Goal: Task Accomplishment & Management: Manage account settings

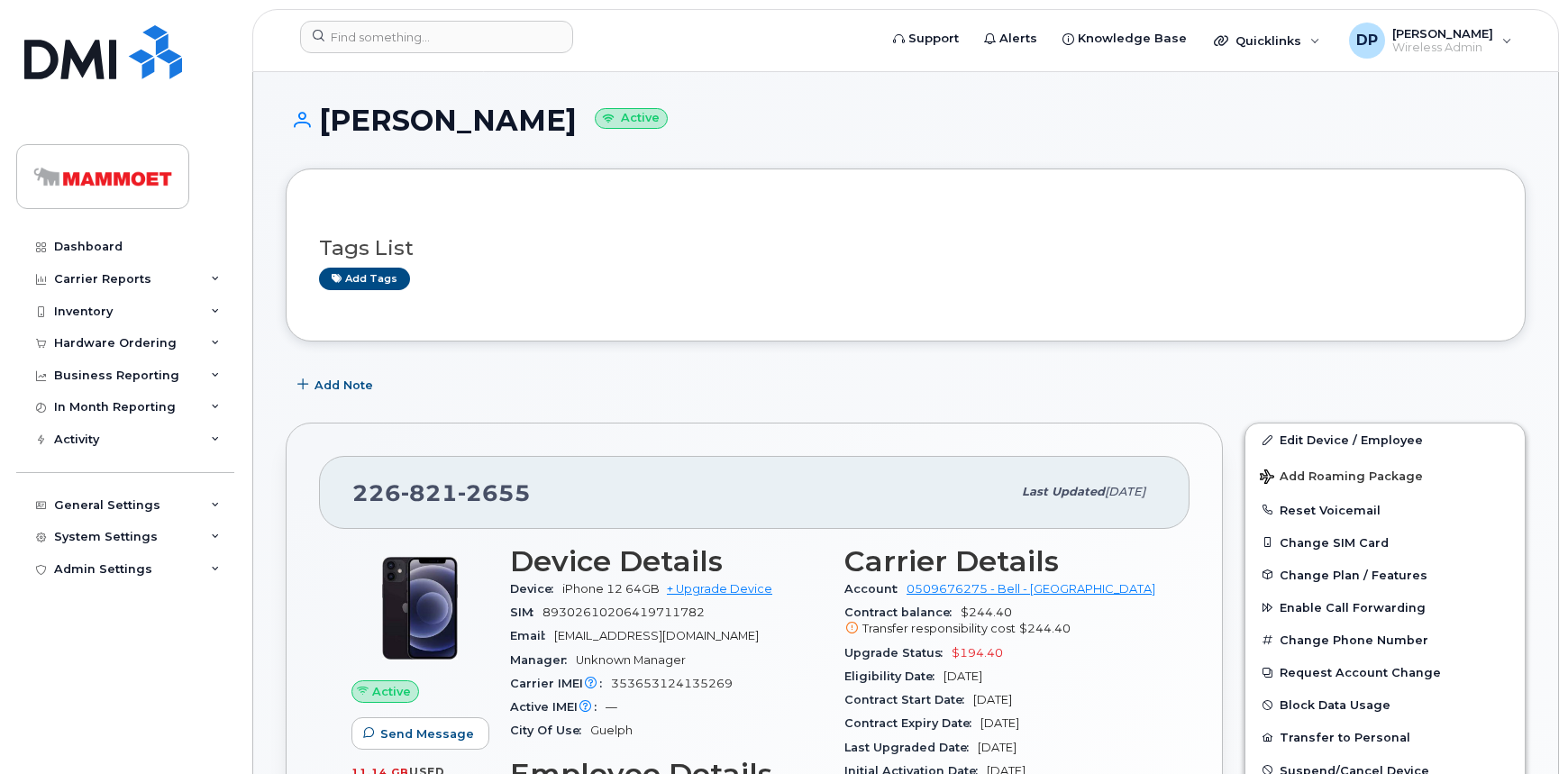
scroll to position [245, 0]
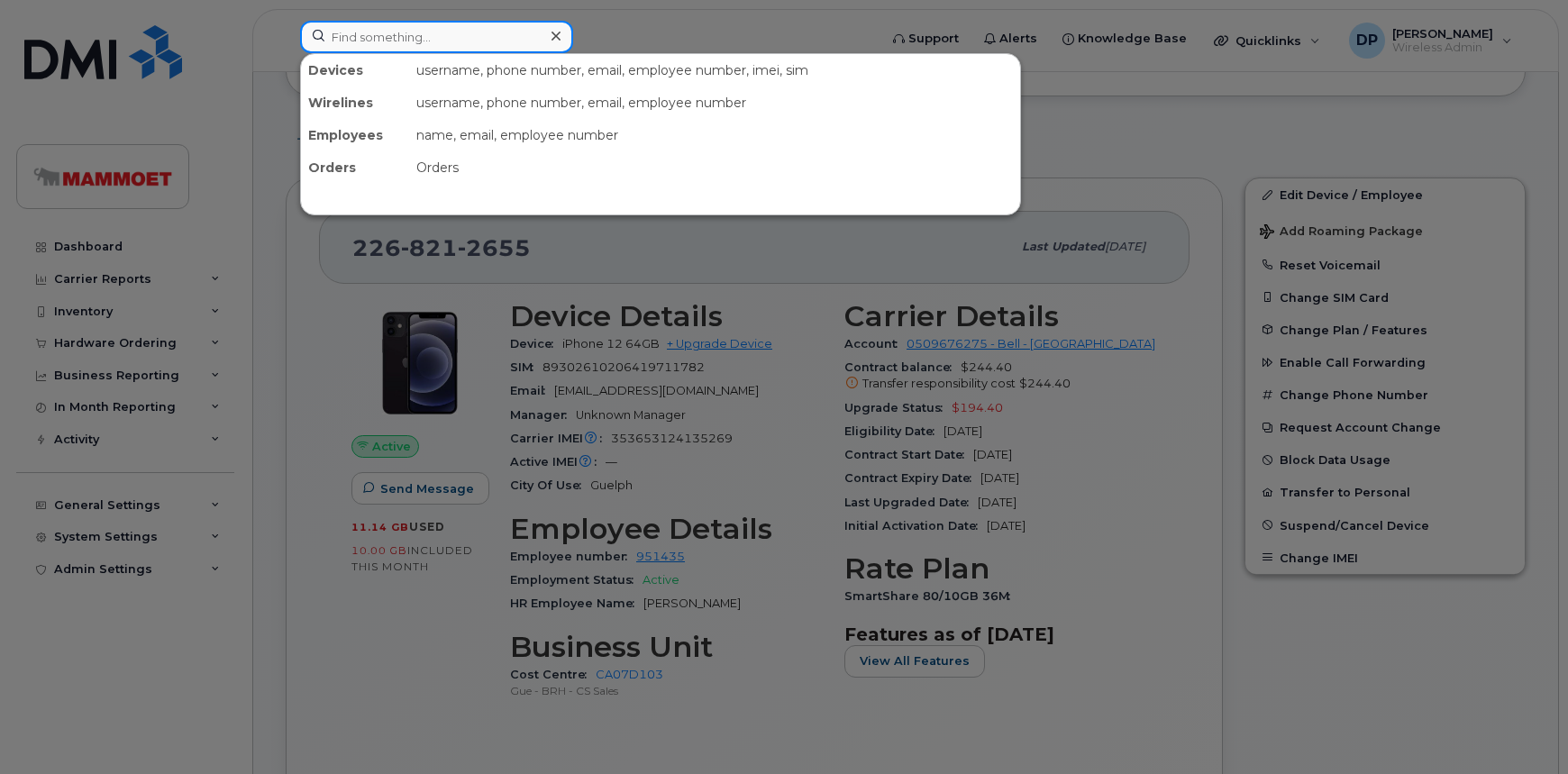
click at [463, 44] on input at bounding box center [436, 37] width 273 height 33
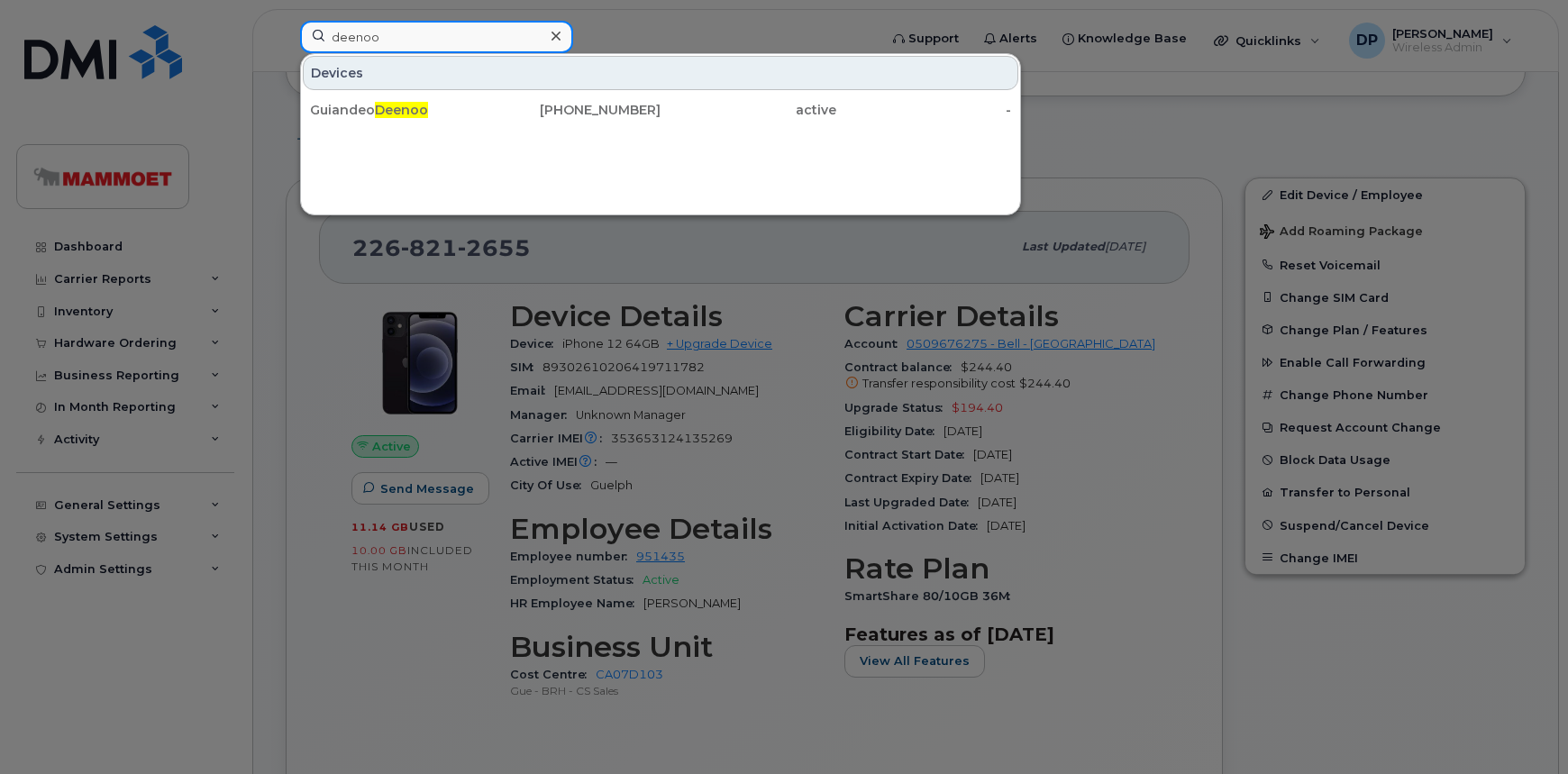
type input "deenoo"
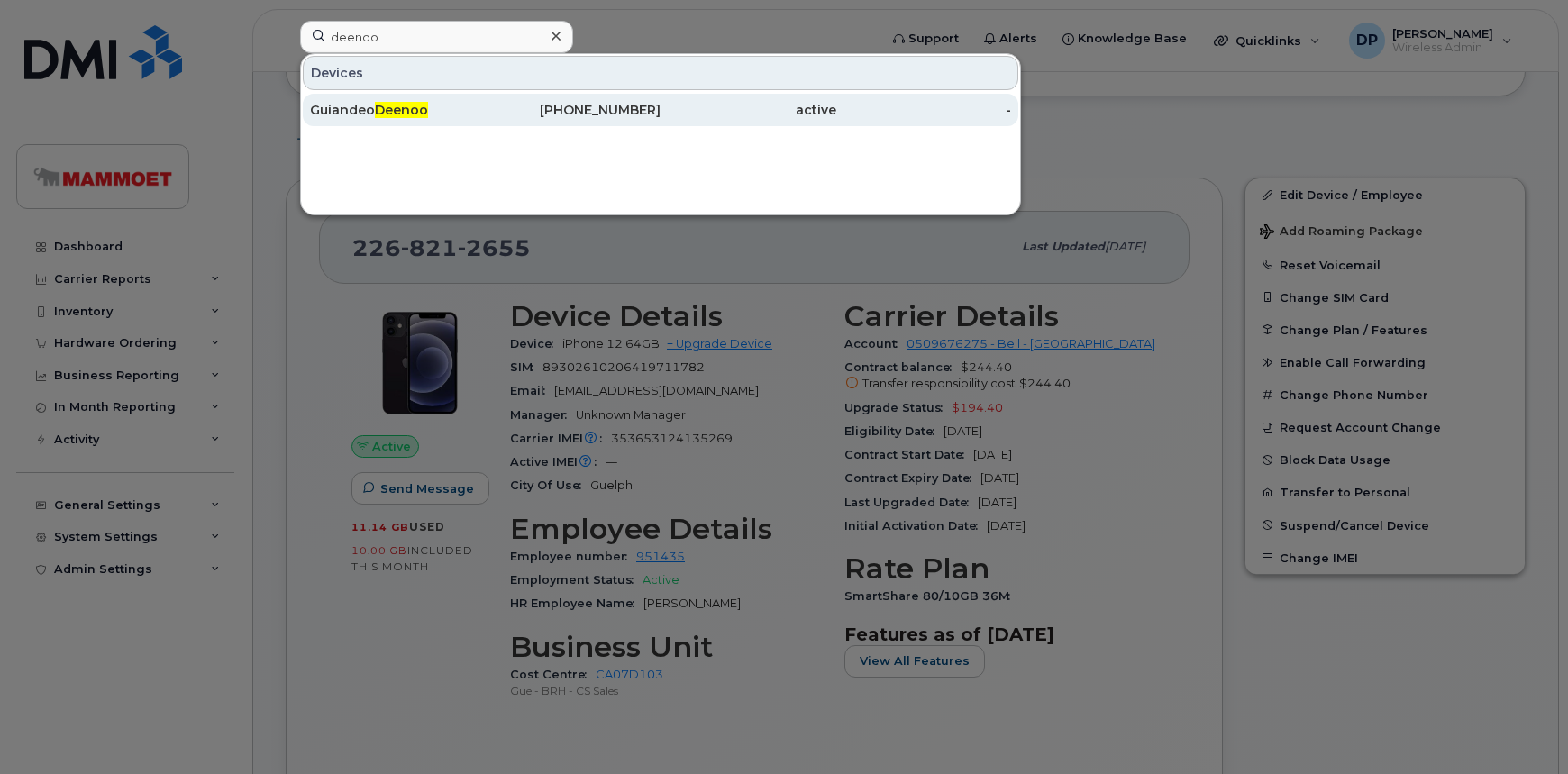
drag, startPoint x: 442, startPoint y: 69, endPoint x: 443, endPoint y: 99, distance: 30.0
click at [443, 99] on div "[PERSON_NAME]" at bounding box center [397, 109] width 176 height 33
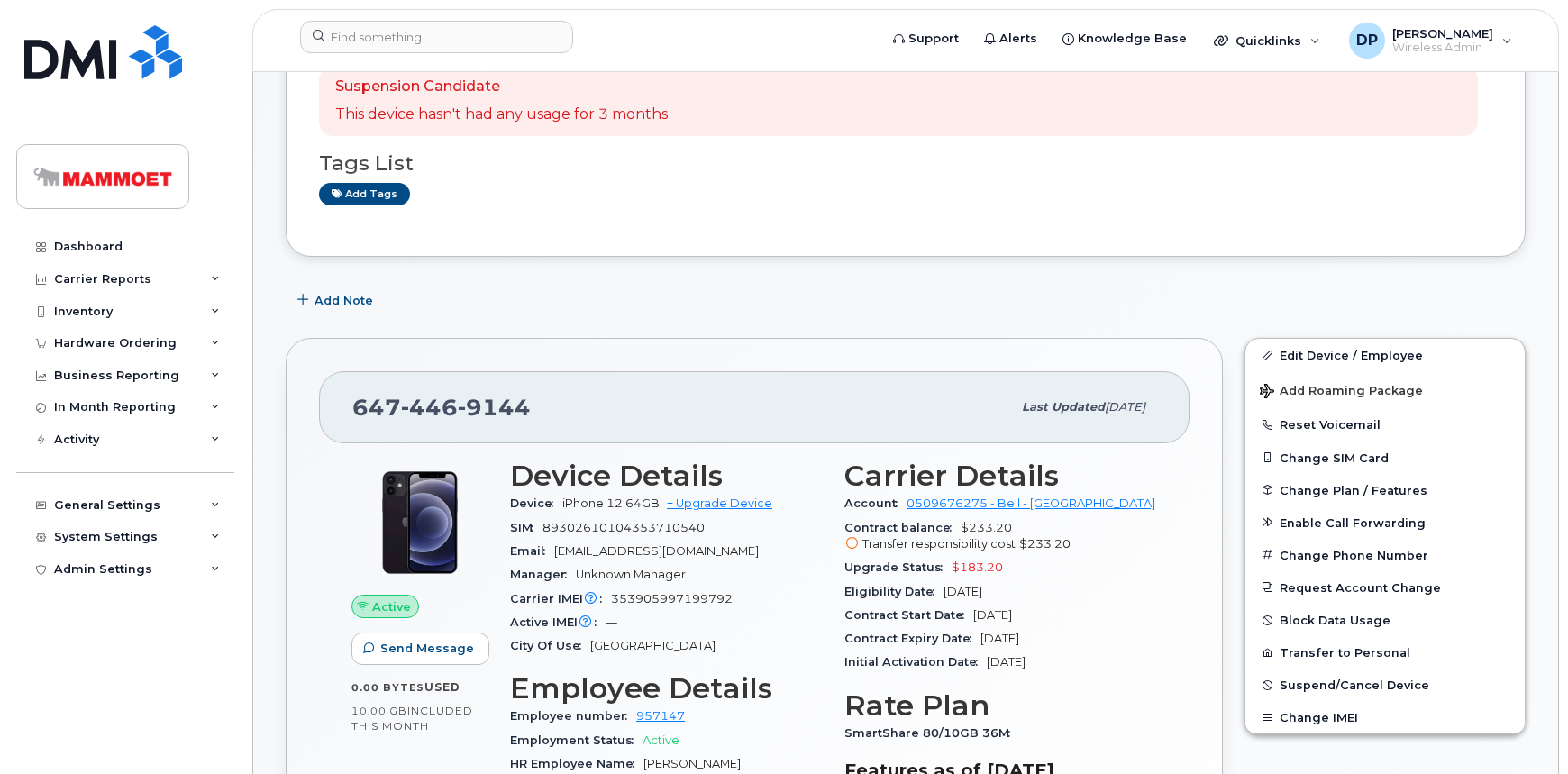
scroll to position [491, 0]
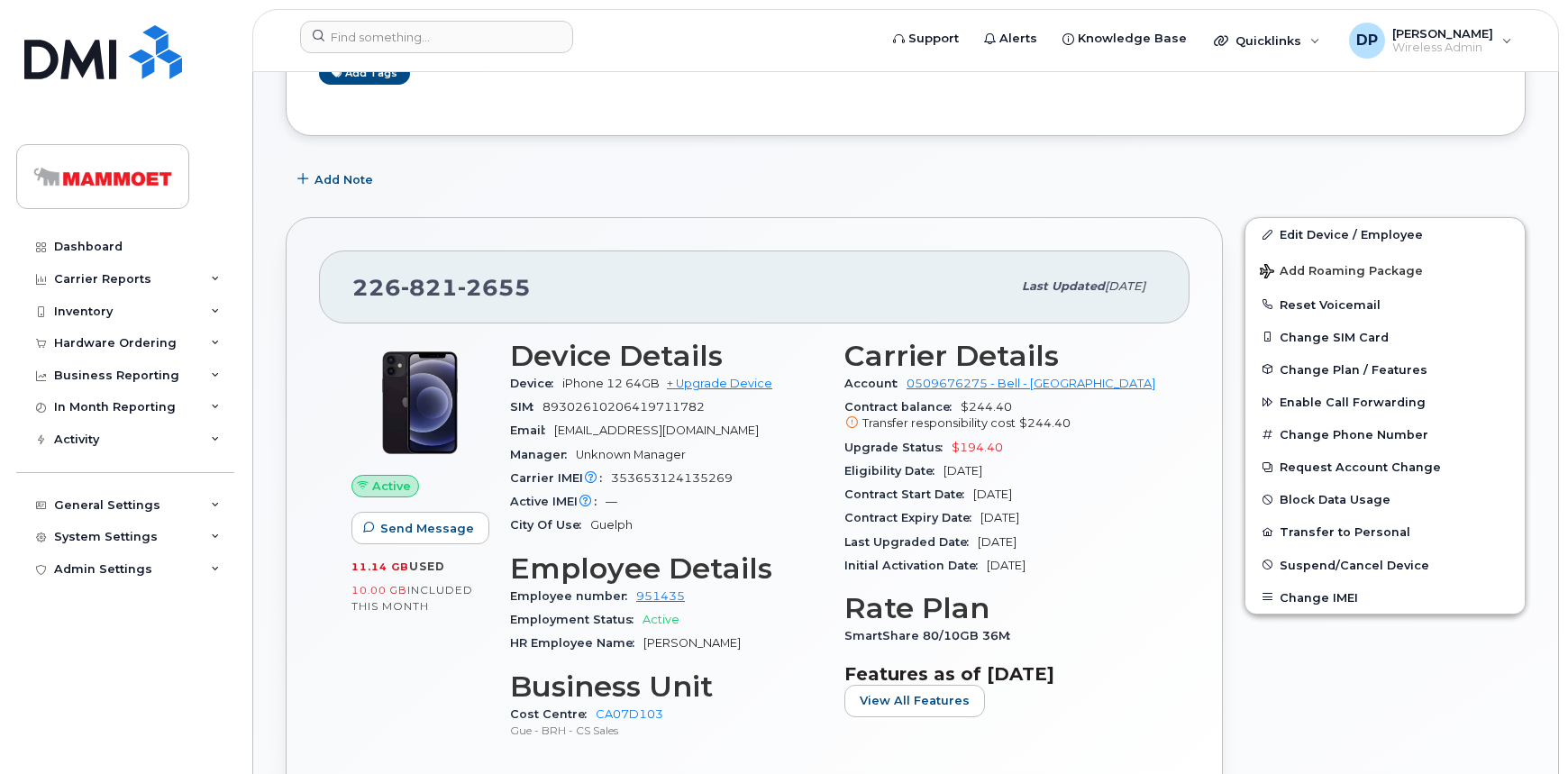
scroll to position [245, 0]
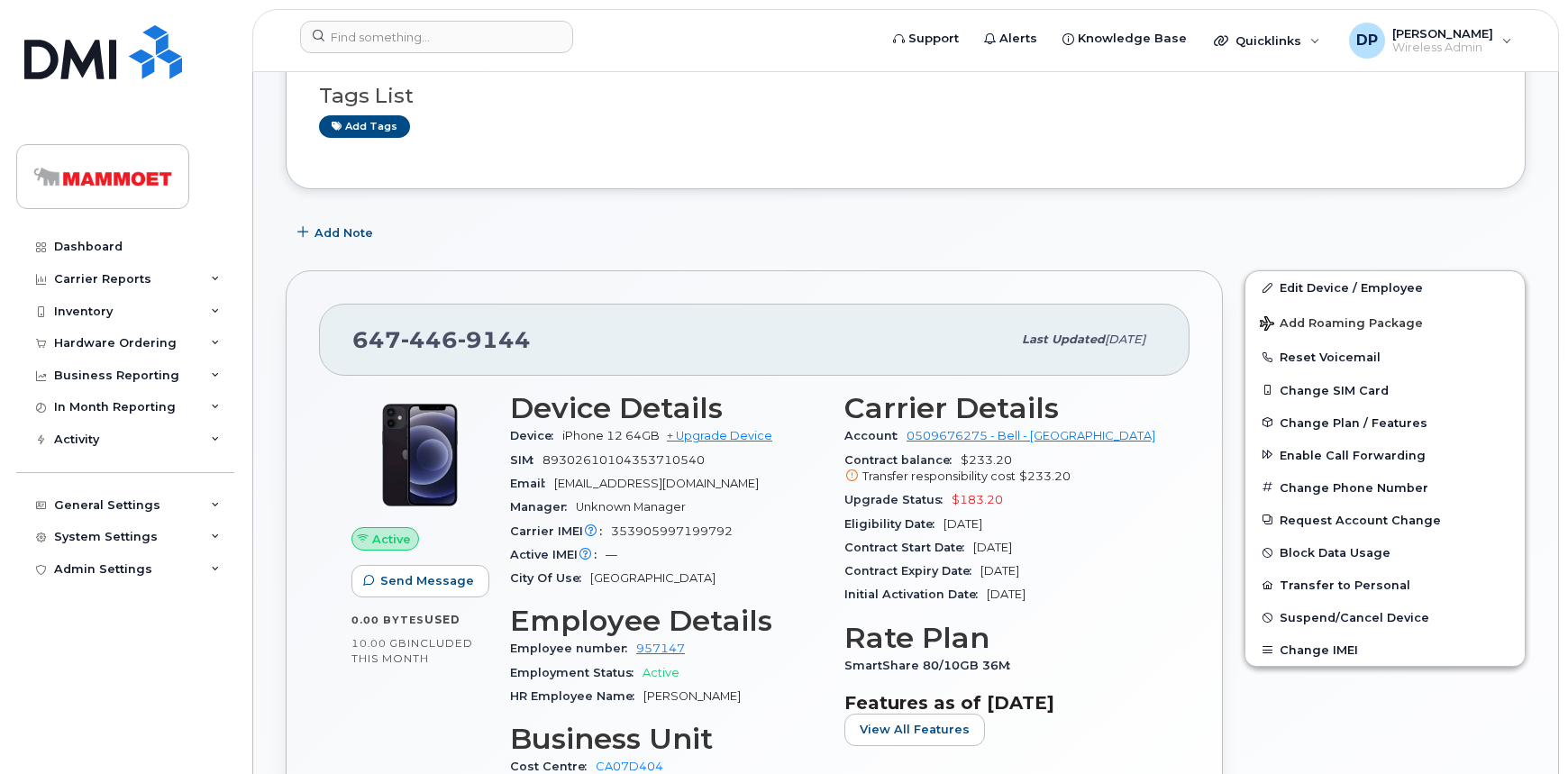
scroll to position [245, 0]
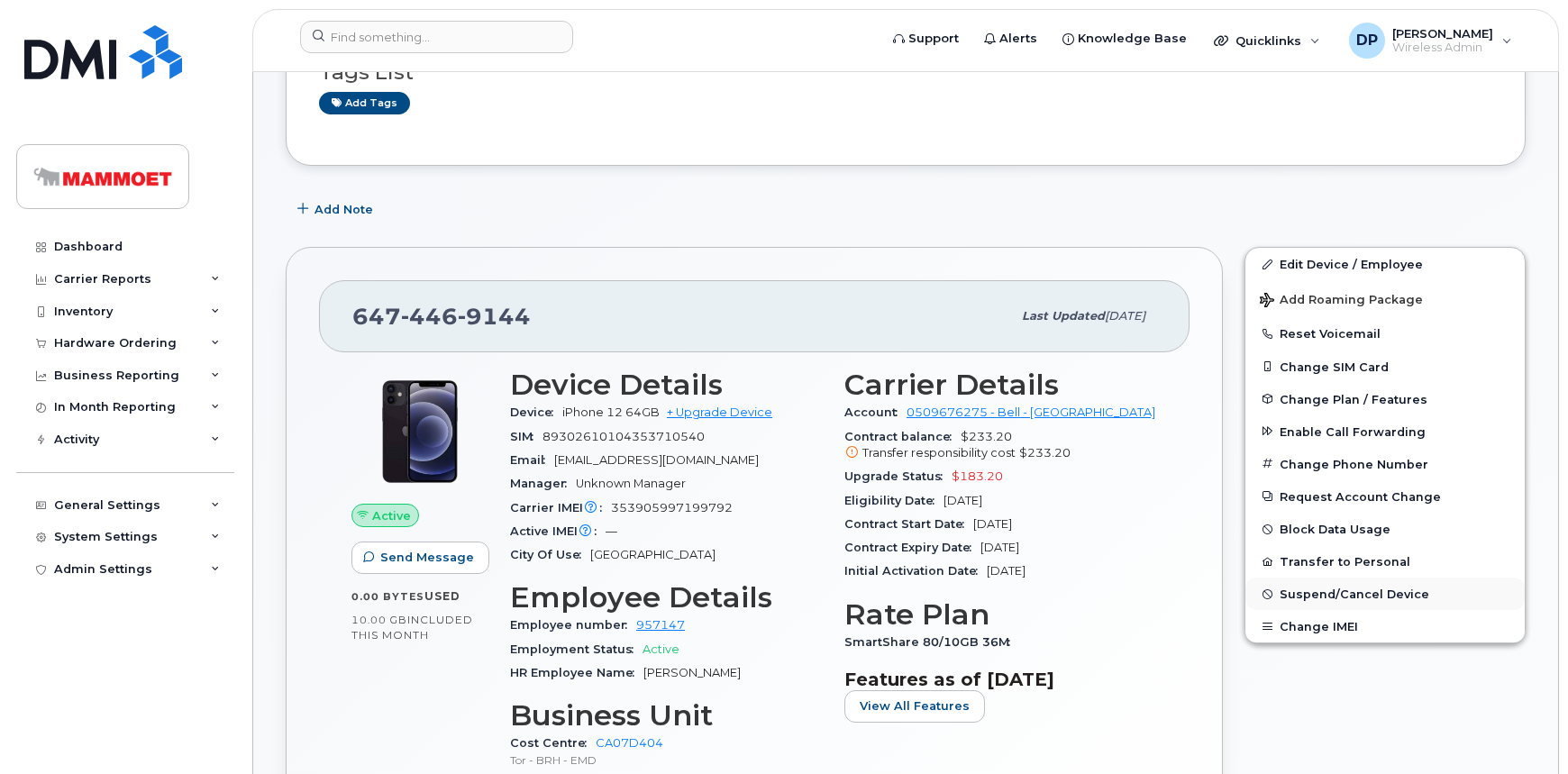
click at [1318, 594] on span "Suspend/Cancel Device" at bounding box center [1355, 594] width 150 height 14
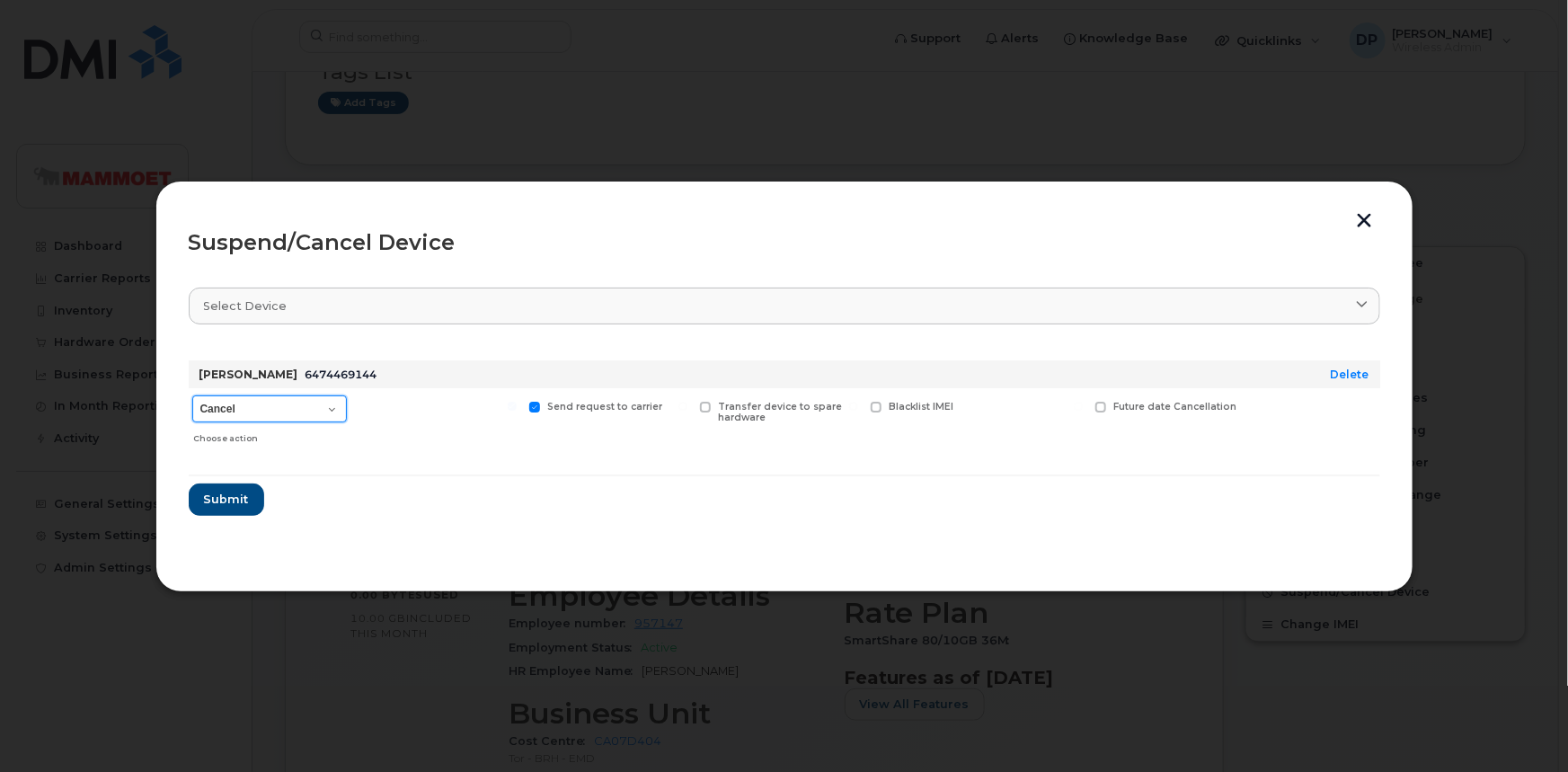
drag, startPoint x: 322, startPoint y: 405, endPoint x: 296, endPoint y: 421, distance: 30.5
click at [322, 405] on select "Cancel Suspend - Extend Suspension Suspend - Reduced Rate Suspend - Full Rate S…" at bounding box center [269, 409] width 154 height 27
select select "[object Object]"
click at [192, 396] on select "Cancel Suspend - Extend Suspension Suspend - Reduced Rate Suspend - Full Rate S…" at bounding box center [269, 409] width 154 height 27
click at [705, 407] on span at bounding box center [706, 408] width 12 height 12
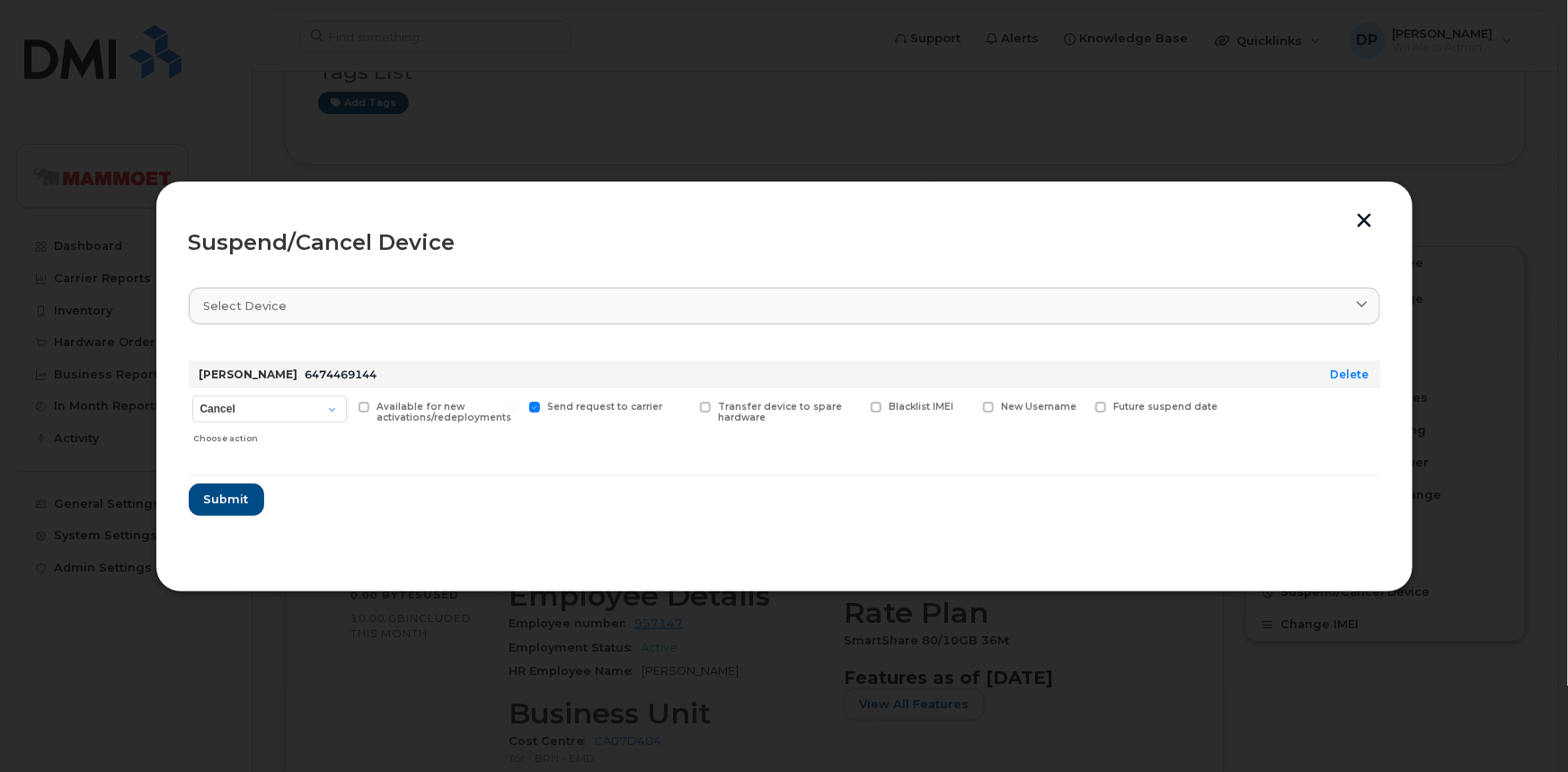
click at [688, 407] on input "Transfer device to spare hardware" at bounding box center [683, 406] width 9 height 9
checkbox input "true"
click at [365, 405] on span at bounding box center [364, 408] width 12 height 12
click at [346, 405] on input "Available for new activations/redeployments" at bounding box center [341, 406] width 9 height 9
checkbox input "true"
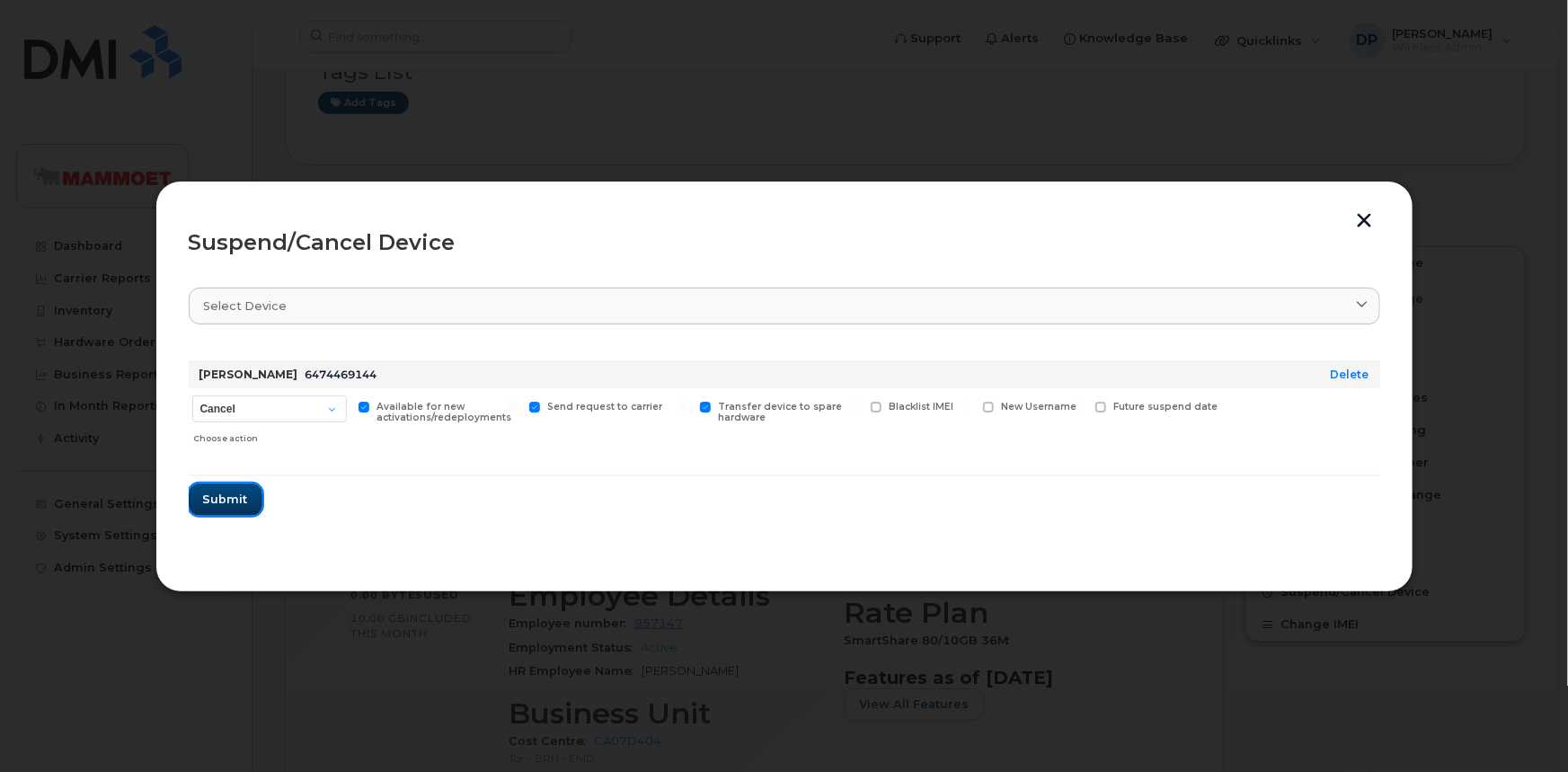
click at [232, 495] on span "Submit" at bounding box center [225, 499] width 45 height 17
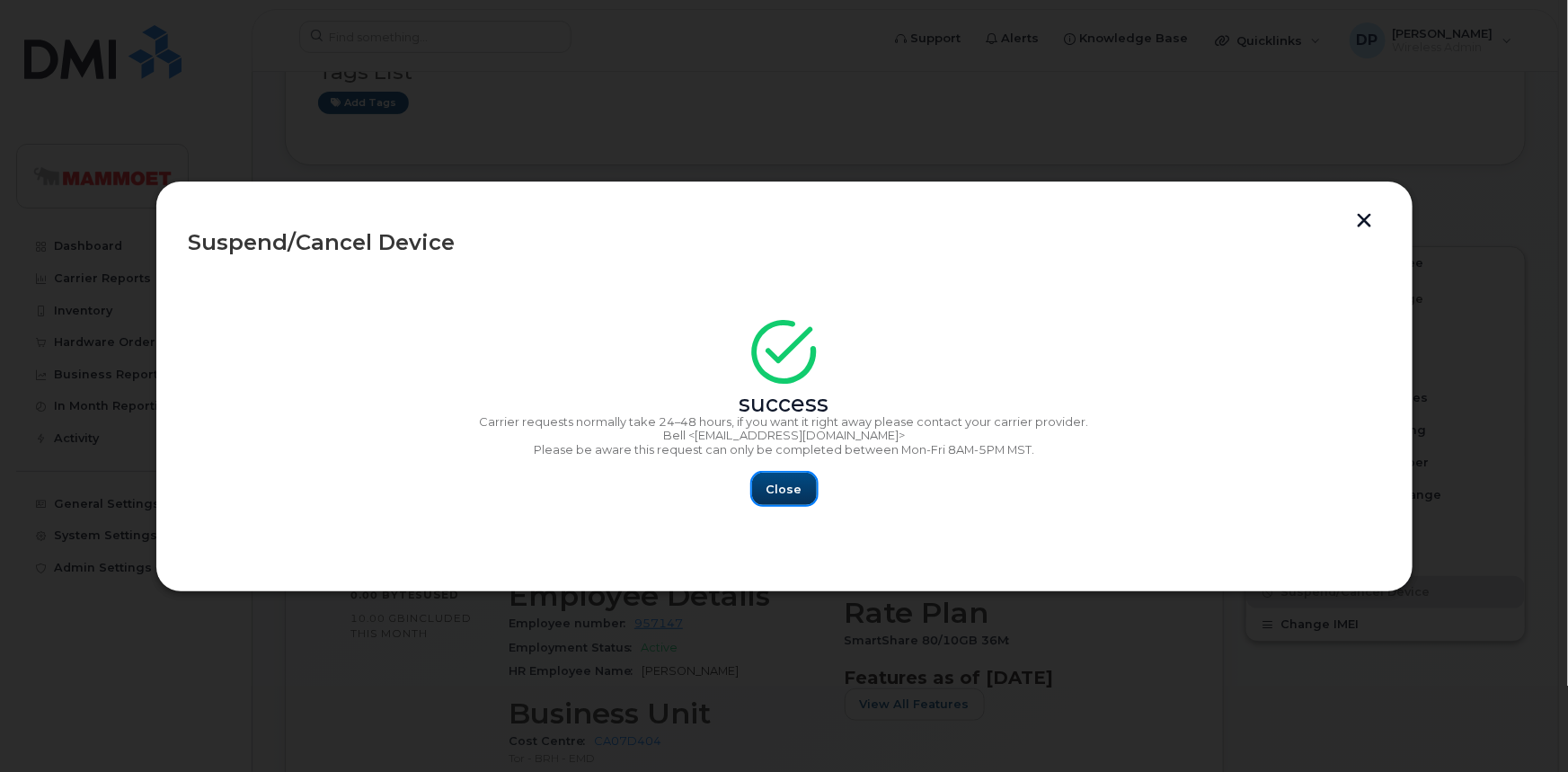
click at [781, 481] on span "Close" at bounding box center [784, 489] width 36 height 17
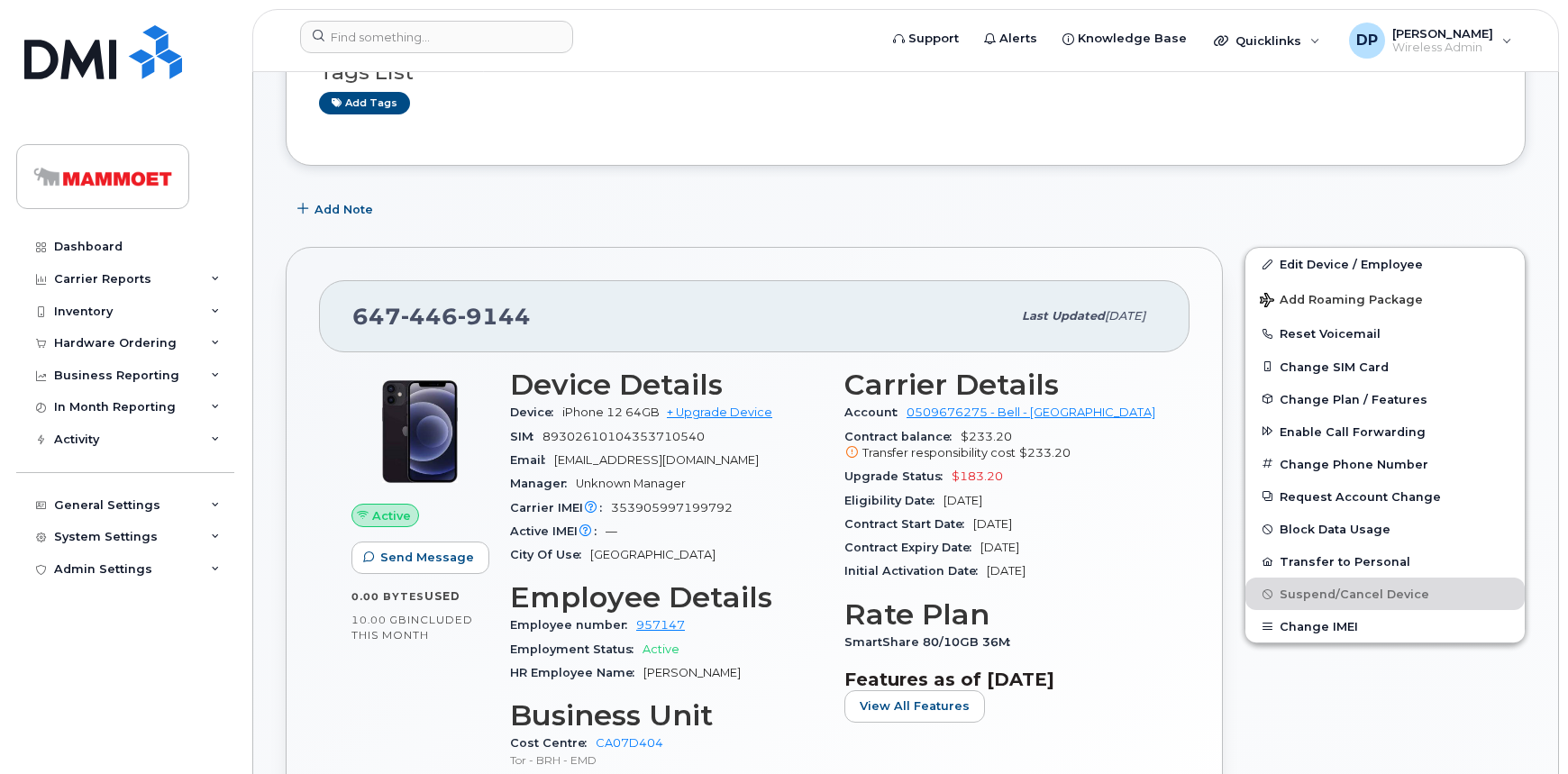
scroll to position [327, 0]
